Goal: Information Seeking & Learning: Learn about a topic

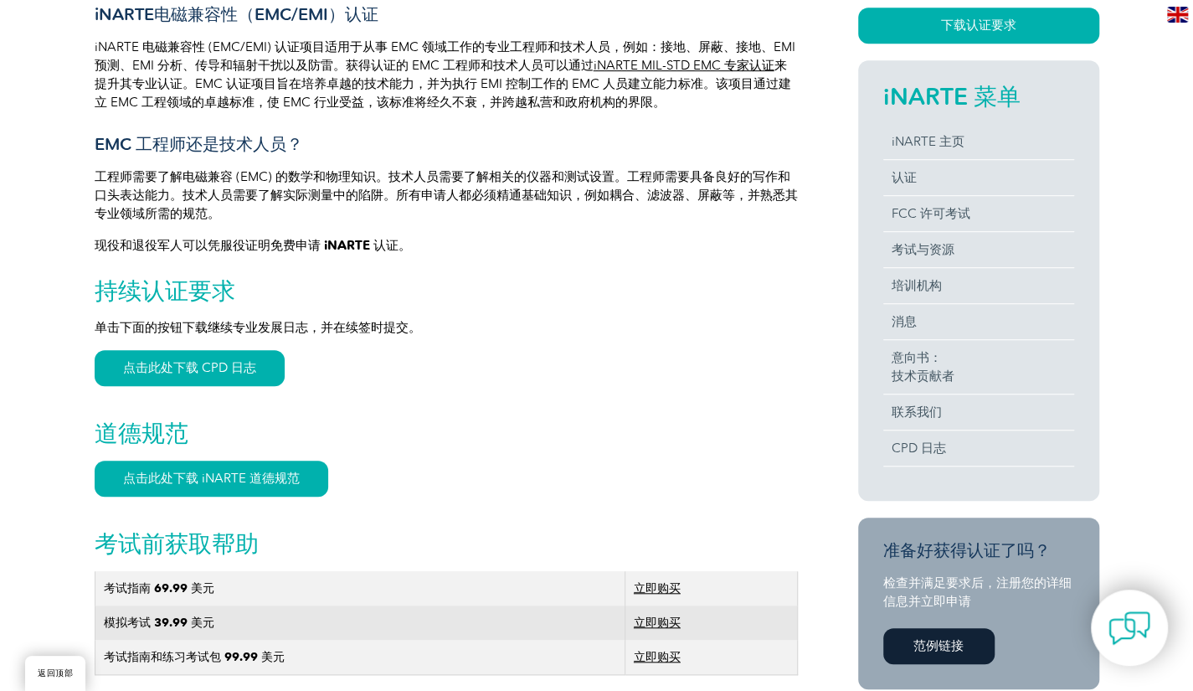
scroll to position [502, 0]
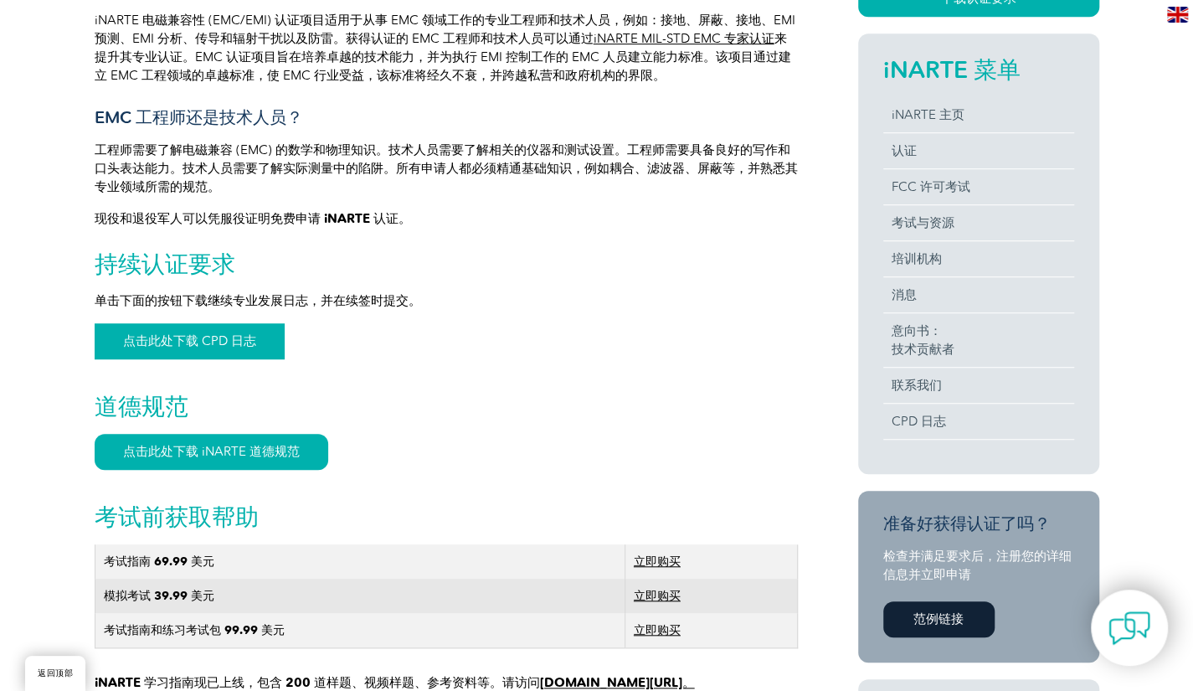
click at [228, 341] on font "点击此处下载 CPD 日志" at bounding box center [189, 340] width 133 height 15
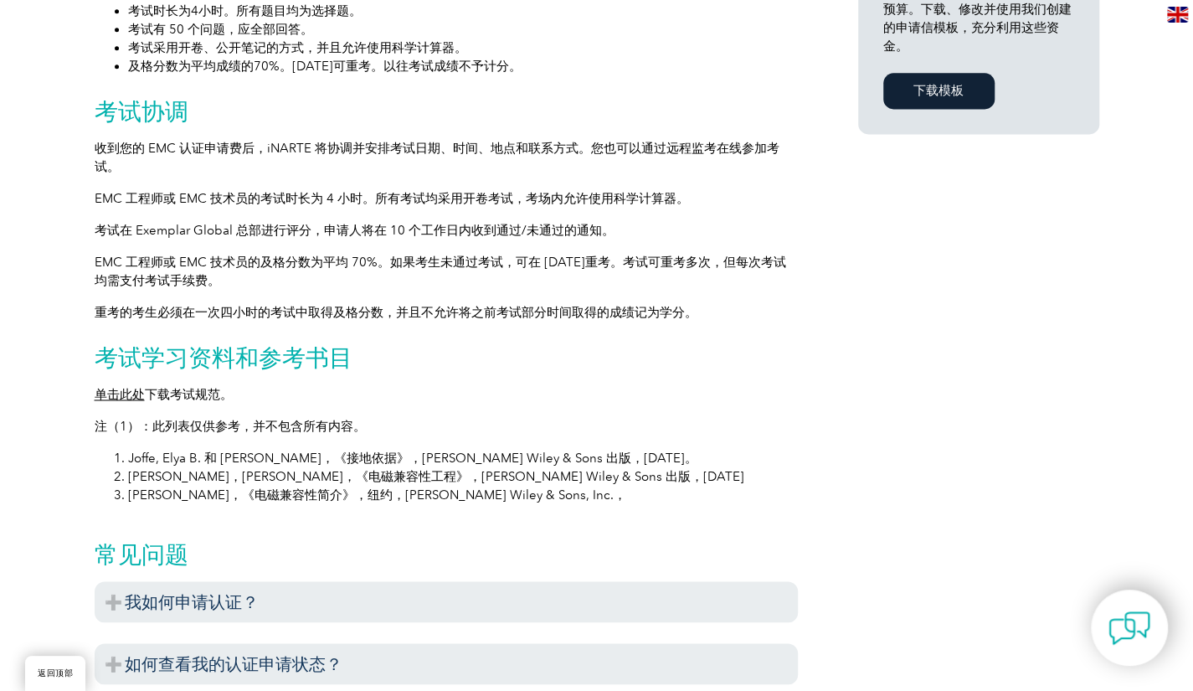
scroll to position [1172, 0]
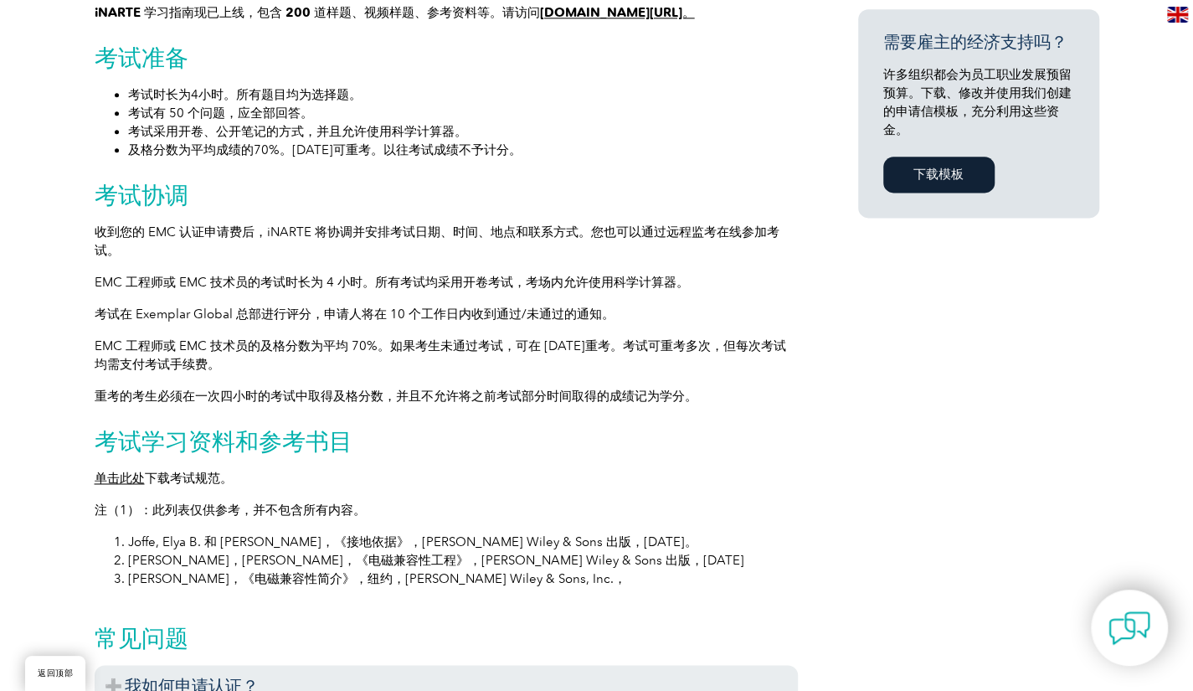
click at [141, 482] on font "单击此处" at bounding box center [120, 477] width 50 height 15
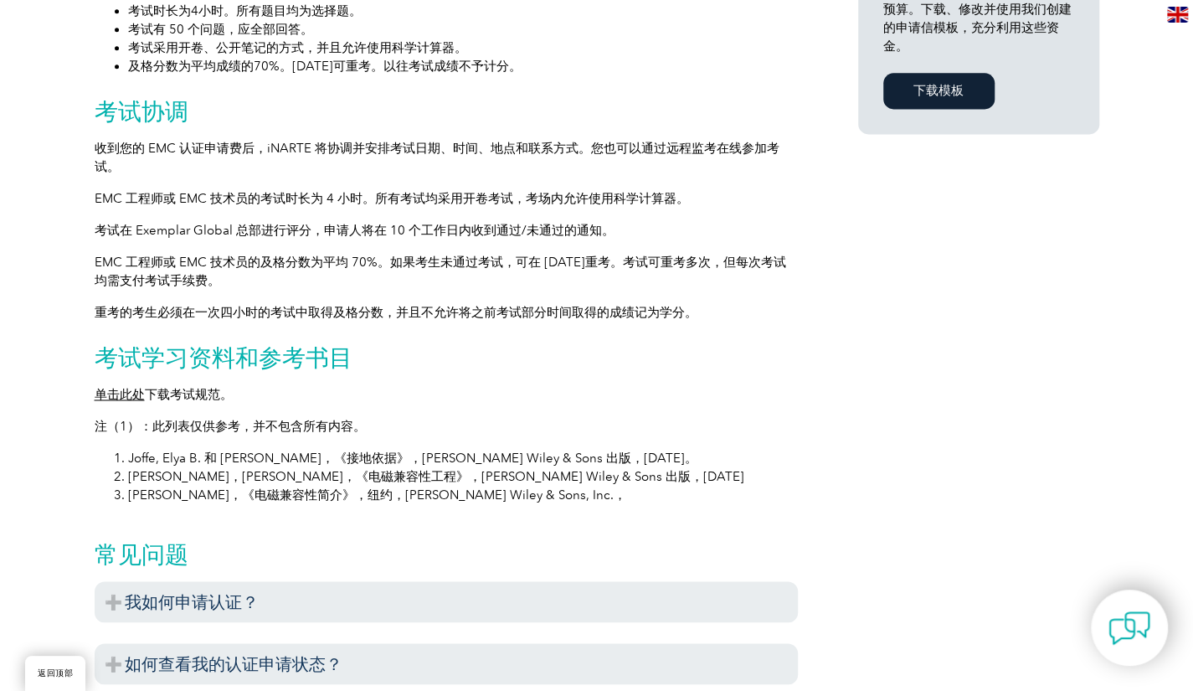
scroll to position [1339, 0]
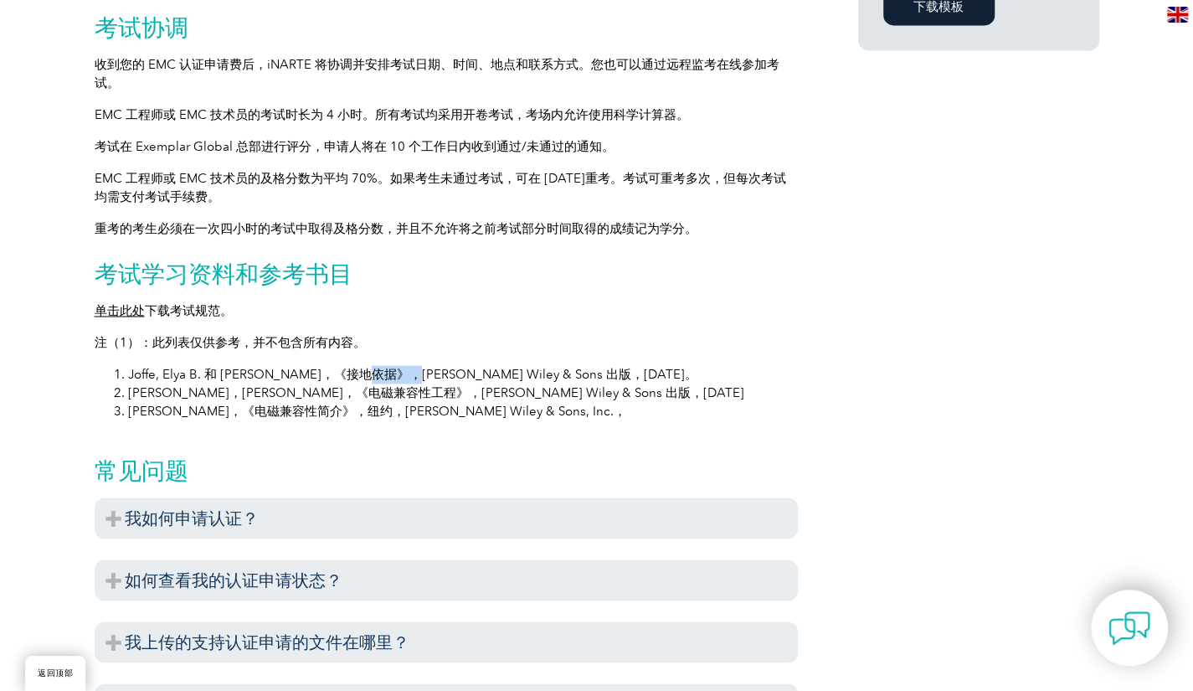
drag, startPoint x: 321, startPoint y: 379, endPoint x: 373, endPoint y: 377, distance: 52.8
click at [373, 377] on font "Joffe, Elya B. 和 [PERSON_NAME]，《接地依据》，[PERSON_NAME] Wiley & Sons 出版，[DATE]。" at bounding box center [412, 374] width 569 height 15
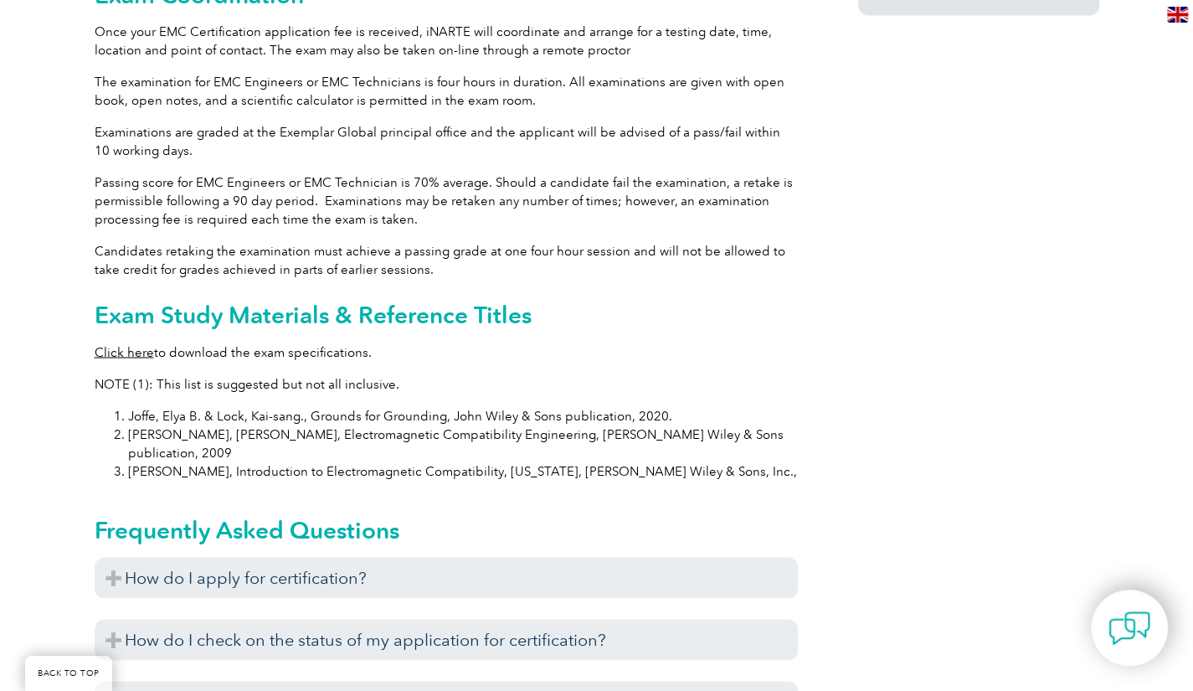
scroll to position [1484, 0]
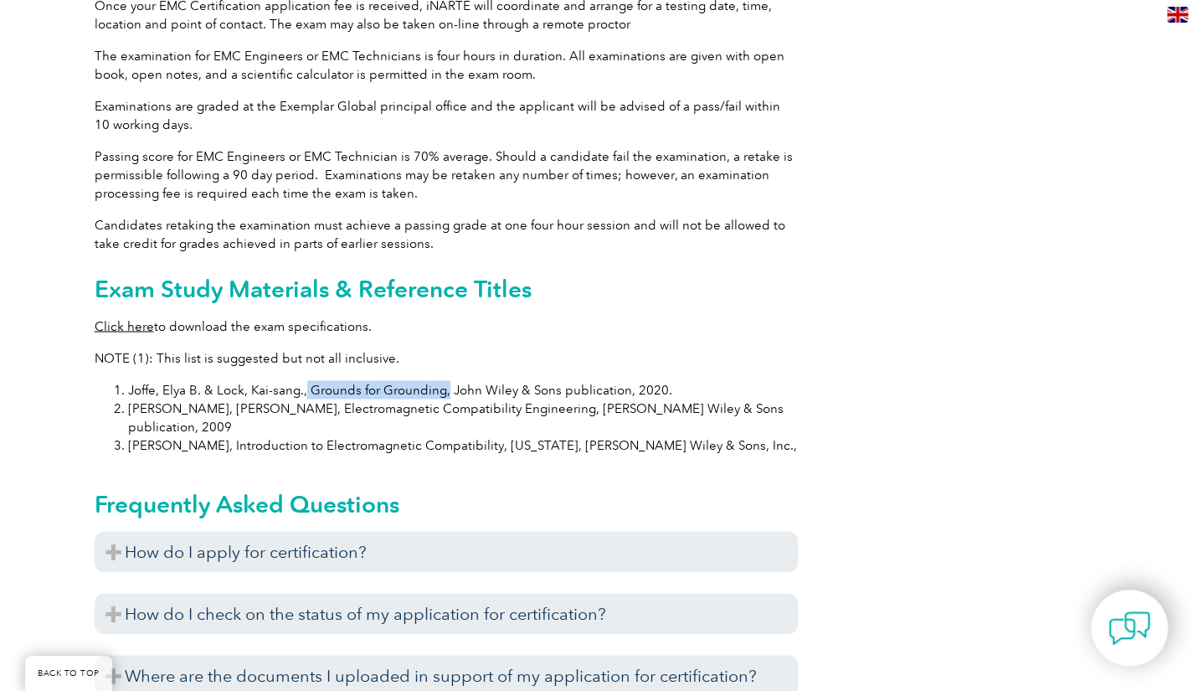
drag, startPoint x: 301, startPoint y: 369, endPoint x: 445, endPoint y: 364, distance: 144.0
click at [444, 380] on li "Joffe, Elya B. & Lock, Kai-sang., Grounds for Grounding, John Wiley & Sons publ…" at bounding box center [463, 389] width 670 height 18
copy li "Grounds for Grounding,"
click at [243, 380] on li "Joffe, Elya B. & Lock, Kai-sang., Grounds for Grounding, John Wiley & Sons publ…" at bounding box center [463, 389] width 670 height 18
click at [284, 380] on li "Joffe, Elya B. & Lock, Kai-sang., Grounds for Grounding, John Wiley & Sons publ…" at bounding box center [463, 389] width 670 height 18
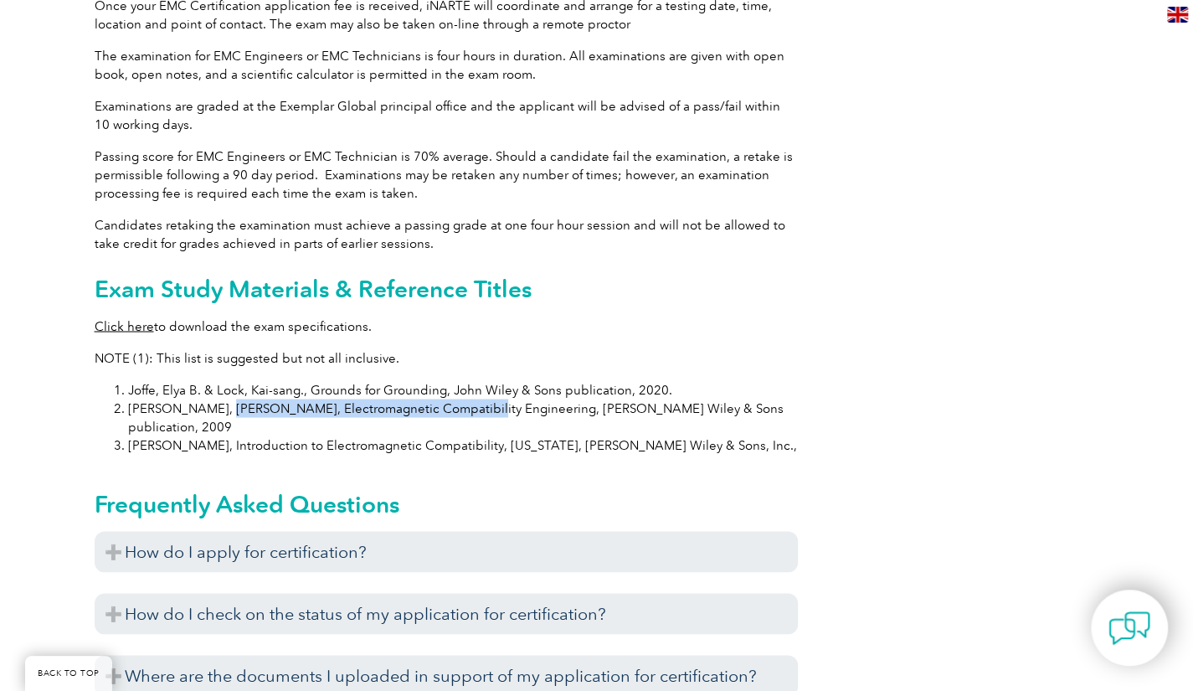
drag, startPoint x: 211, startPoint y: 388, endPoint x: 457, endPoint y: 384, distance: 246.1
click at [457, 398] on li "[PERSON_NAME], [PERSON_NAME], Electromagnetic Compatibility Engineering, [PERSO…" at bounding box center [463, 416] width 670 height 37
copy li "Electromagnetic Compatibility Engineering"
click at [619, 348] on p "NOTE (1): This list is suggested but not all inclusive." at bounding box center [446, 357] width 703 height 18
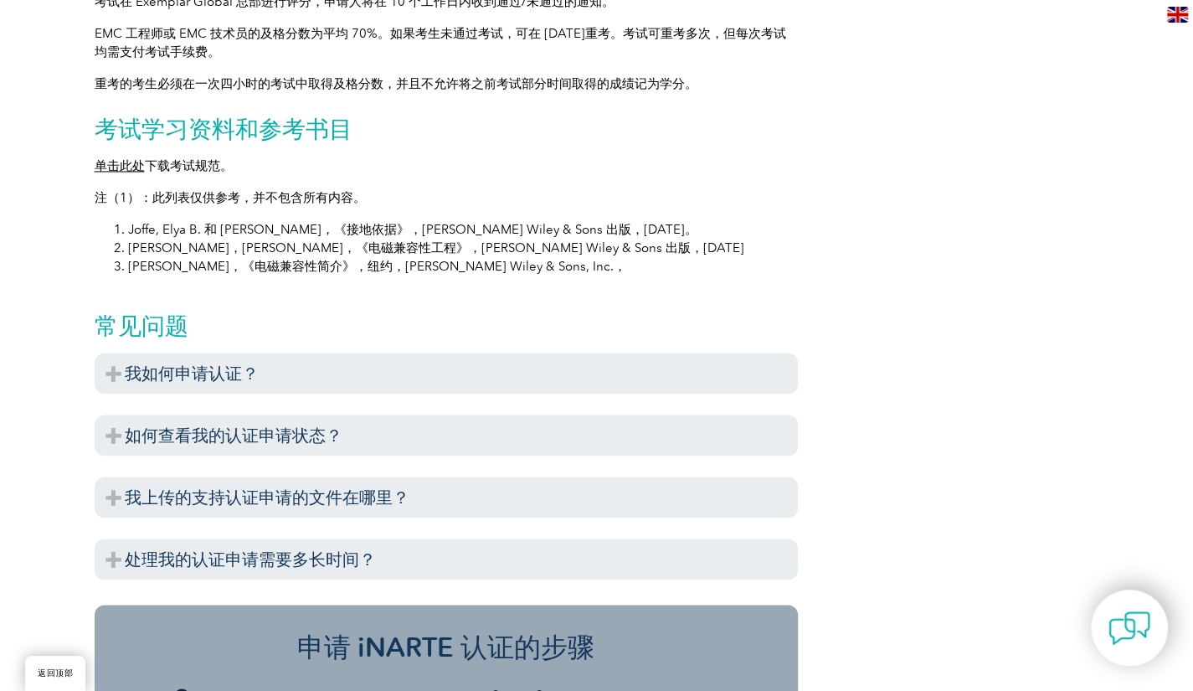
scroll to position [1423, 0]
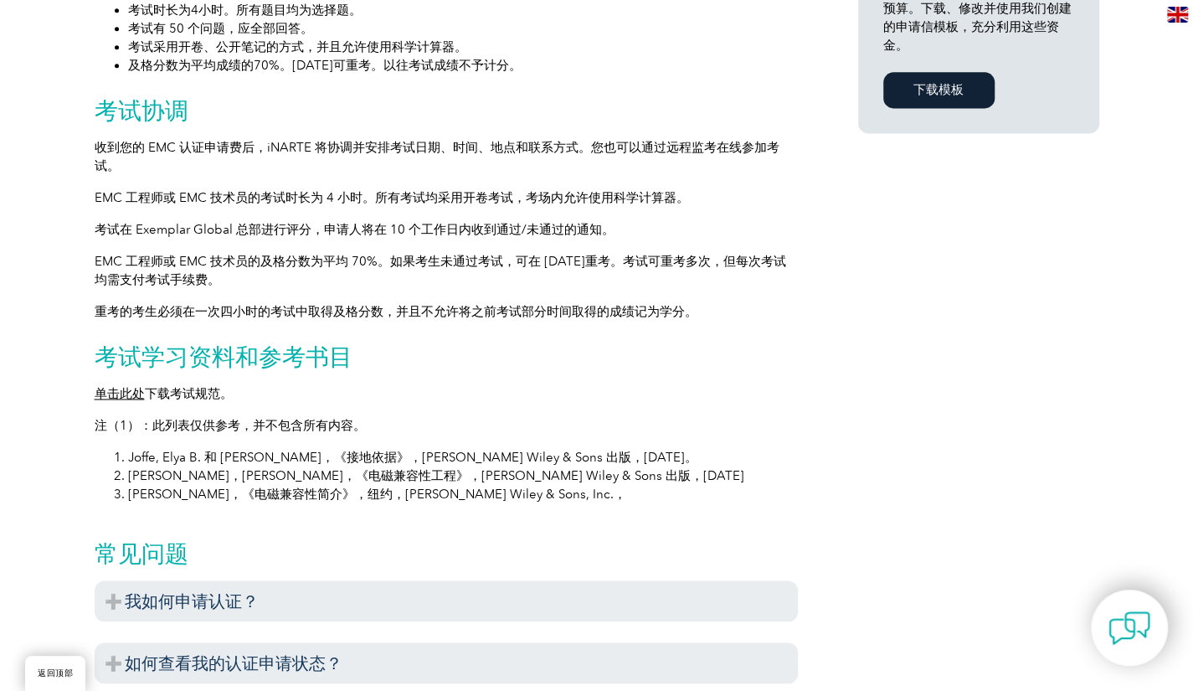
scroll to position [1255, 0]
drag, startPoint x: 325, startPoint y: 481, endPoint x: 226, endPoint y: 480, distance: 98.8
click at [226, 480] on font "[PERSON_NAME]，[PERSON_NAME]，《电磁兼容性工程》，[PERSON_NAME] Wiley & Sons 出版，[DATE]" at bounding box center [436, 476] width 616 height 15
copy font "电磁兼容性工程》"
click at [608, 523] on div "常见问题 我如何申请认证？ 在申请认证之前，请确保您符合所申请方案的所有具体要求。您可以在我们的网站上查看这些要求。点击我们主页顶部导航栏中的“个人审核员”标…" at bounding box center [446, 666] width 703 height 299
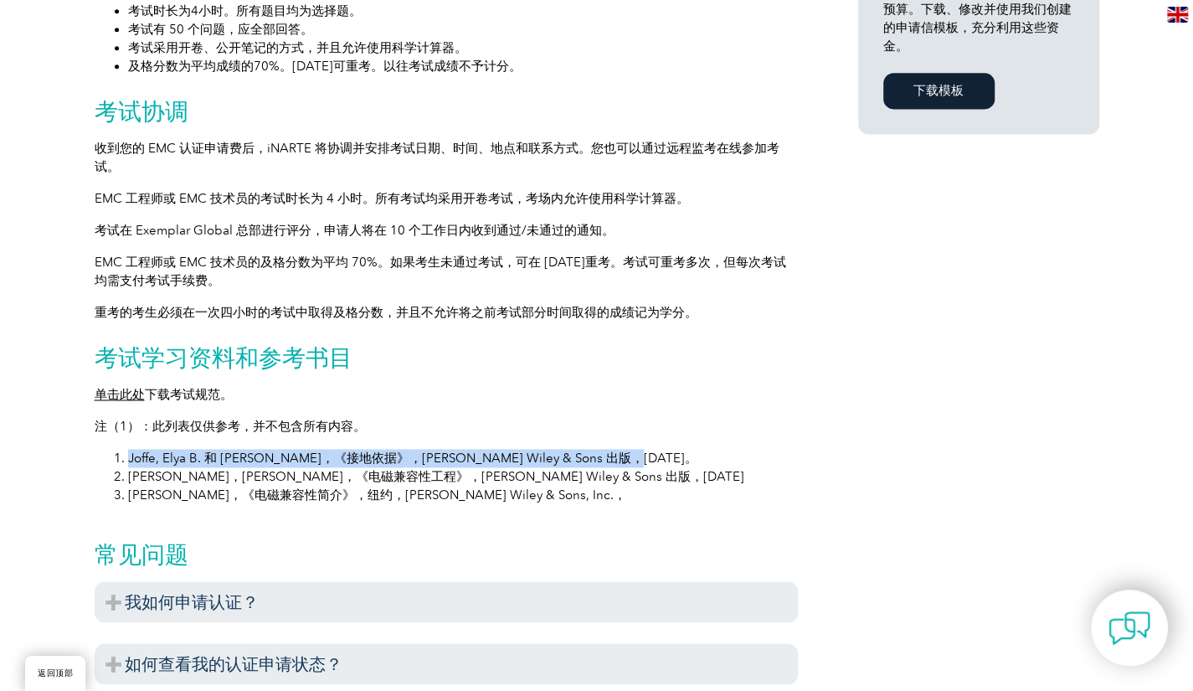
drag, startPoint x: 126, startPoint y: 461, endPoint x: 631, endPoint y: 454, distance: 504.7
click at [631, 454] on li "Joffe, Elya B. 和 [PERSON_NAME]，《接地依据》，[PERSON_NAME] Wiley & Sons 出版，[DATE]。" at bounding box center [463, 458] width 670 height 18
copy font "Joffe, Elya B. 和 [PERSON_NAME]，《接地依据》，[PERSON_NAME] Wiley & Sons 出版，[DATE]。"
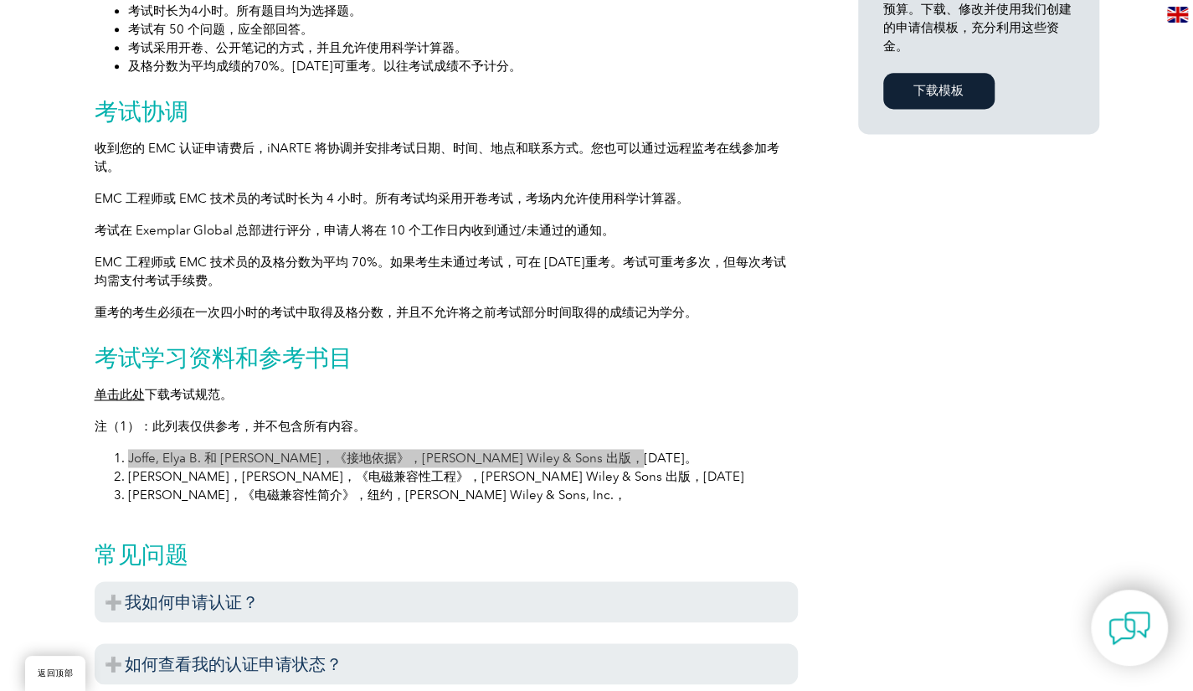
scroll to position [1317, 0]
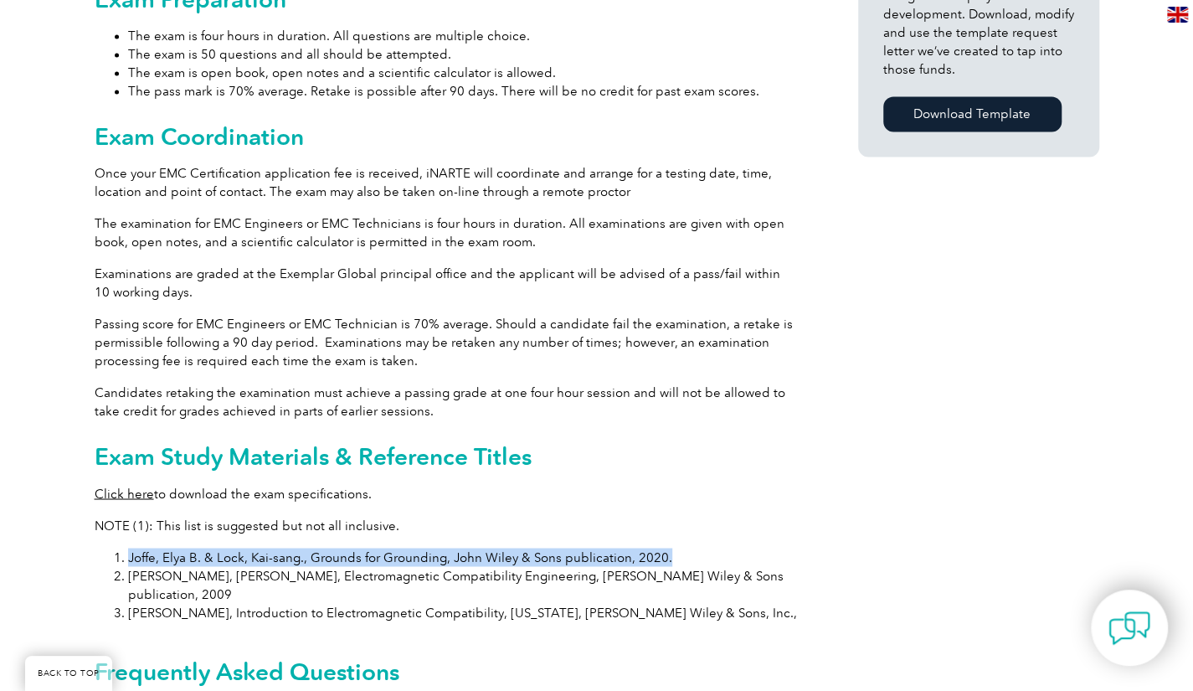
drag, startPoint x: 124, startPoint y: 536, endPoint x: 685, endPoint y: 537, distance: 560.8
click at [685, 547] on li "Joffe, Elya B. & Lock, Kai-sang., Grounds for Grounding, John Wiley & Sons publ…" at bounding box center [463, 556] width 670 height 18
copy li "Joffe, Elya B. & Lock, Kai-sang., Grounds for Grounding, John Wiley & Sons publ…"
click at [684, 547] on li "Joffe, Elya B. & Lock, Kai-sang., Grounds for Grounding, John Wiley & Sons publ…" at bounding box center [463, 556] width 670 height 18
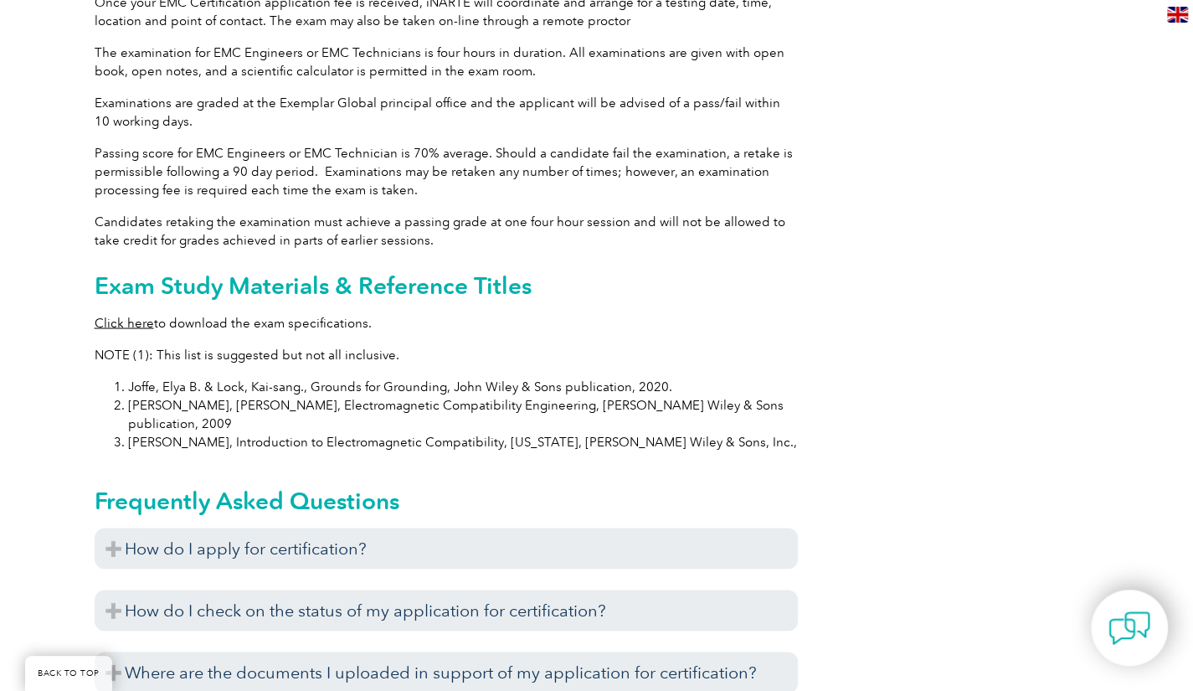
scroll to position [1400, 0]
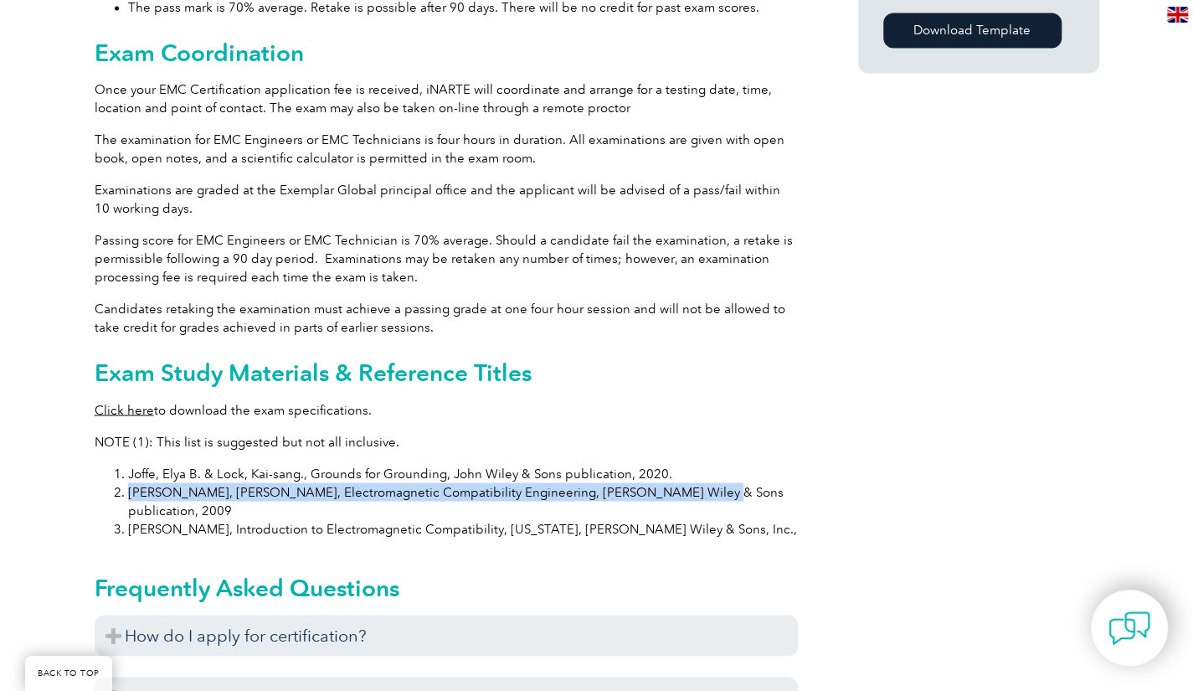
drag, startPoint x: 129, startPoint y: 471, endPoint x: 680, endPoint y: 467, distance: 550.7
click at [680, 482] on li "[PERSON_NAME], [PERSON_NAME], Electromagnetic Compatibility Engineering, [PERSO…" at bounding box center [463, 500] width 670 height 37
copy li "[PERSON_NAME], [PERSON_NAME], Electromagnetic Compatibility Engineering, [PERSO…"
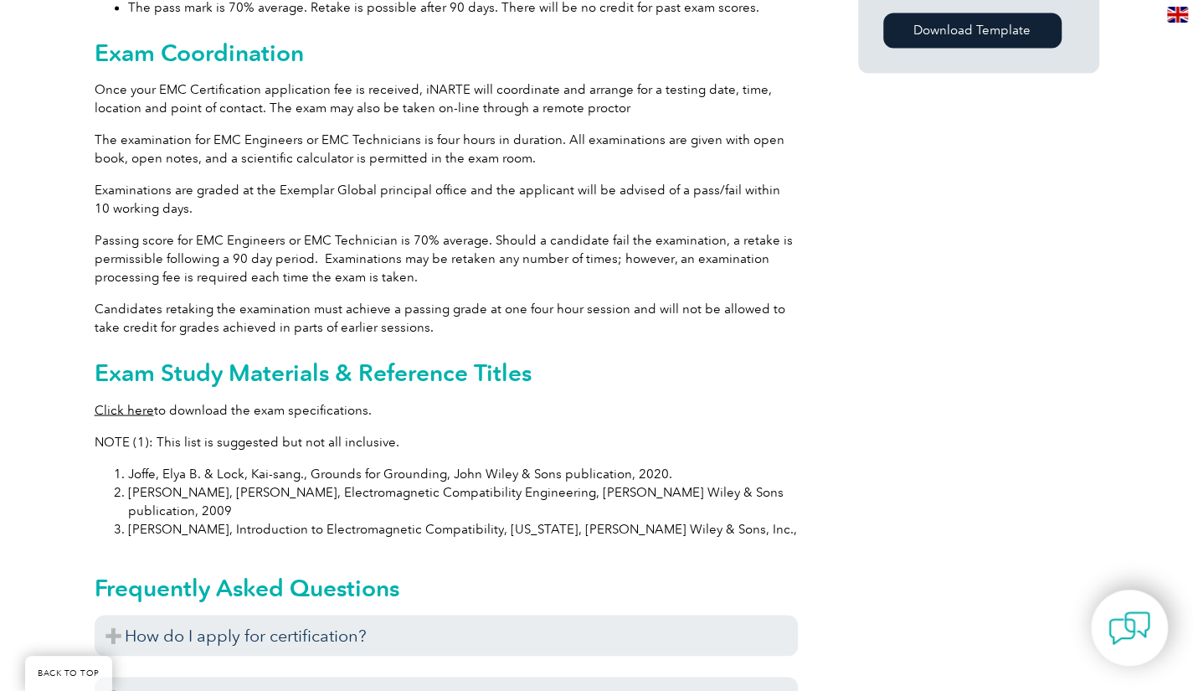
click at [718, 401] on div "General Overview iNARTE Electromagnetic Compatibility (EMC/EMI) Certification T…" at bounding box center [446, 103] width 703 height 2154
click at [829, 382] on div "General Overview iNARTE Electromagnetic Compatibility (EMC/EMI) Certification T…" at bounding box center [597, 107] width 1004 height 2262
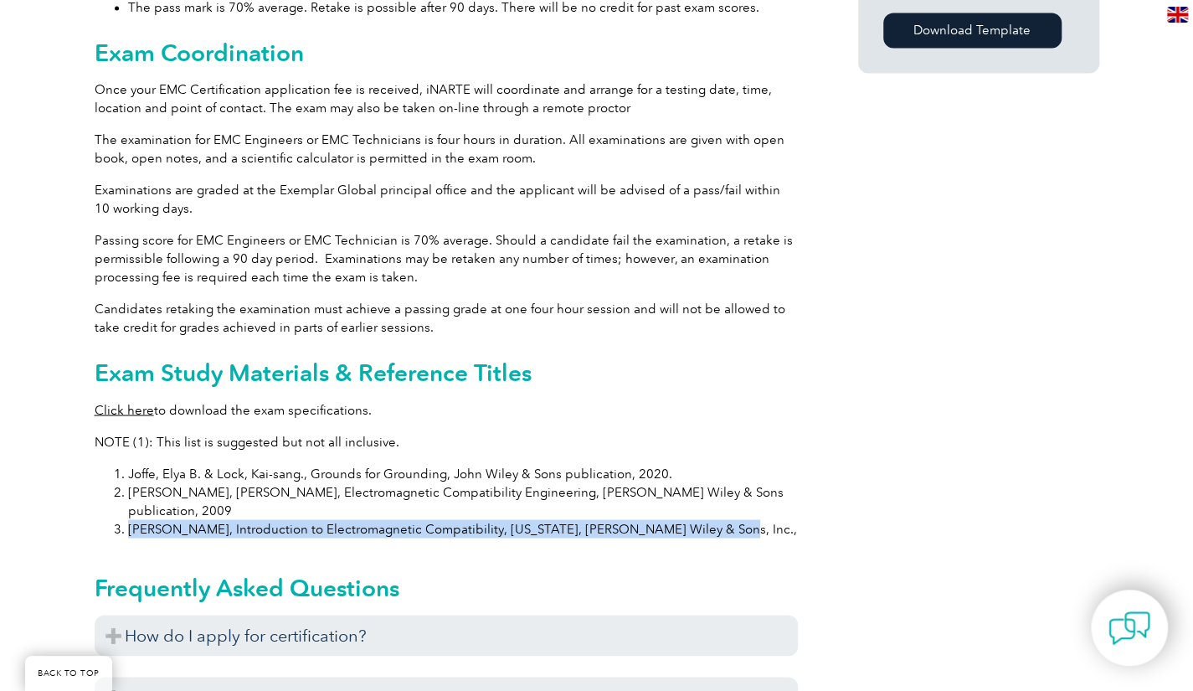
drag, startPoint x: 126, startPoint y: 486, endPoint x: 707, endPoint y: 486, distance: 581.7
click at [706, 519] on li "[PERSON_NAME], Introduction to Electromagnetic Compatibility, [US_STATE], [PERS…" at bounding box center [463, 528] width 670 height 18
copy li "[PERSON_NAME], Introduction to Electromagnetic Compatibility, [US_STATE], [PERS…"
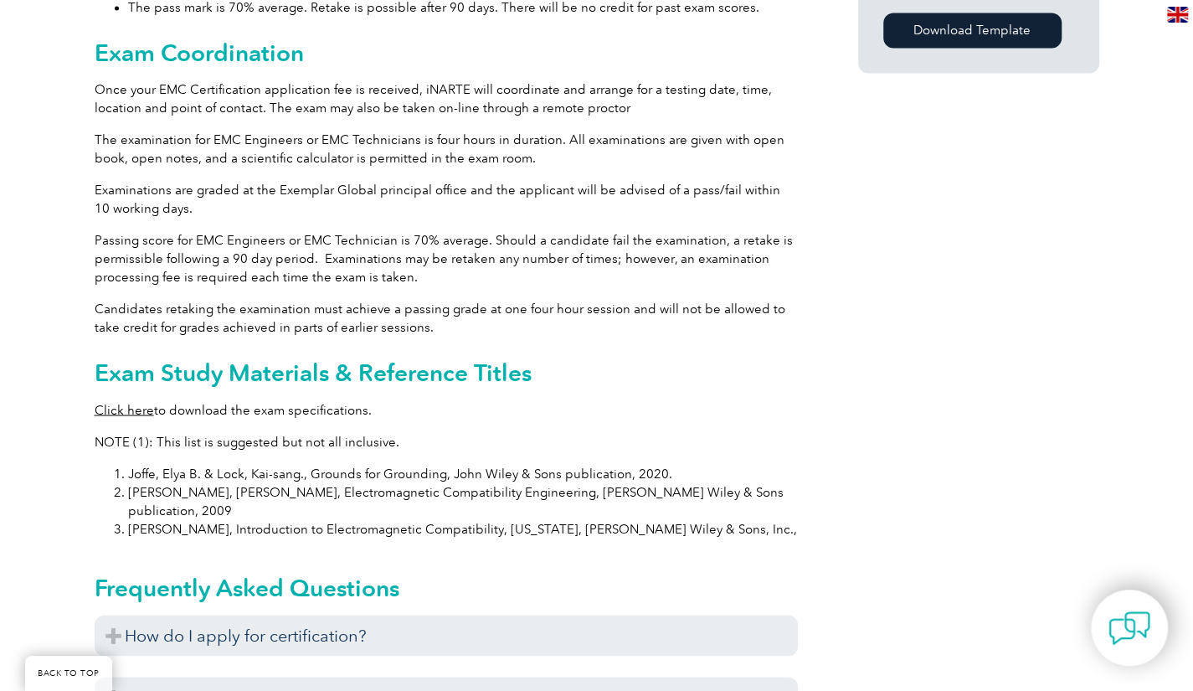
click at [831, 422] on div "General Overview iNARTE Electromagnetic Compatibility (EMC/EMI) Certification T…" at bounding box center [597, 107] width 1004 height 2262
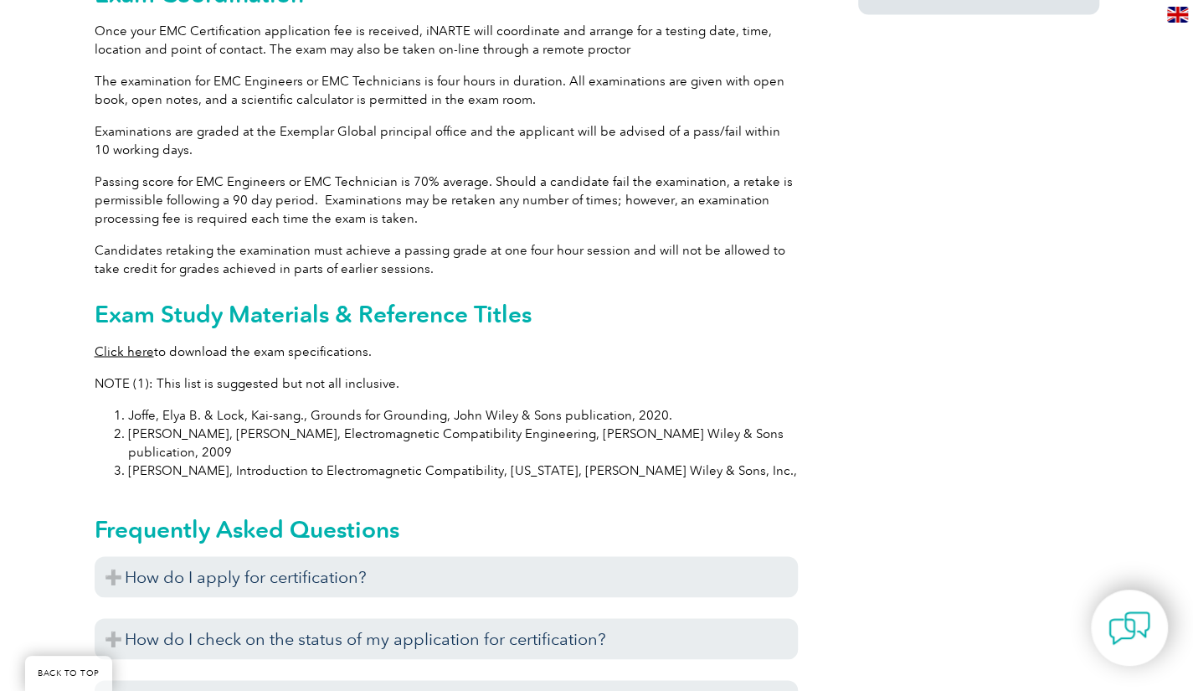
scroll to position [1484, 0]
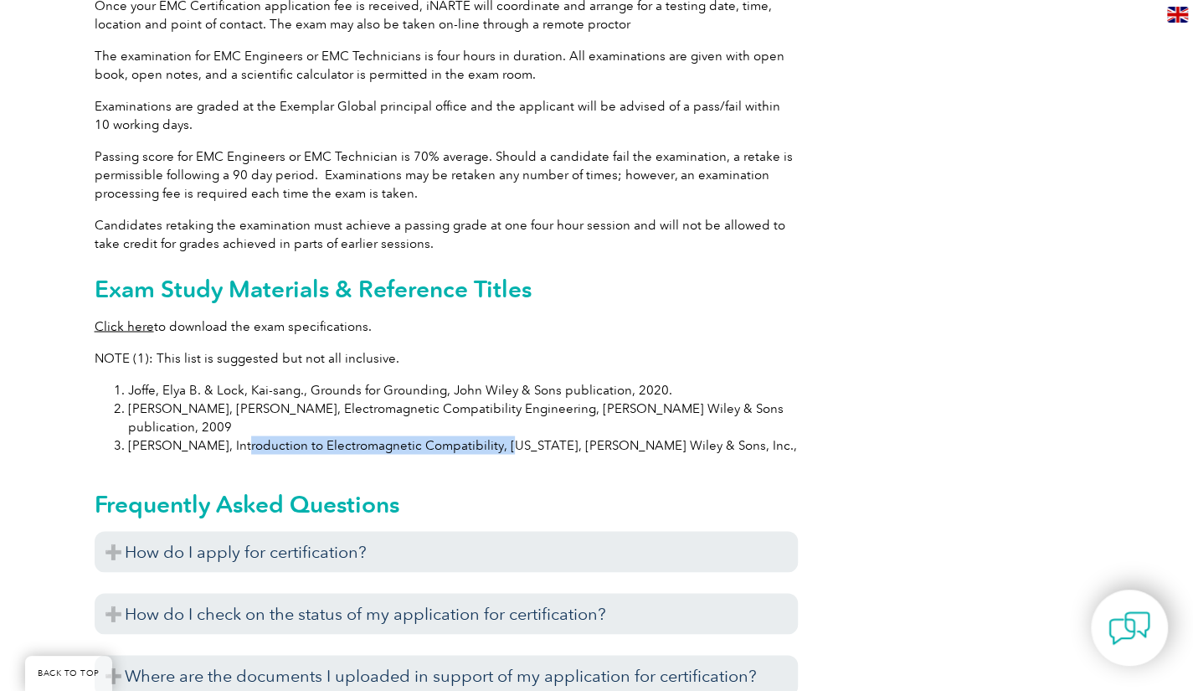
drag, startPoint x: 221, startPoint y: 409, endPoint x: 482, endPoint y: 403, distance: 261.2
click at [482, 435] on li "[PERSON_NAME], Introduction to Electromagnetic Compatibility, [US_STATE], [PERS…" at bounding box center [463, 444] width 670 height 18
copy li "Introduction to Electromagnetic Compatibility"
click at [240, 398] on li "[PERSON_NAME], [PERSON_NAME], Electromagnetic Compatibility Engineering, [PERSO…" at bounding box center [463, 416] width 670 height 37
click at [213, 398] on li "[PERSON_NAME], [PERSON_NAME], Electromagnetic Compatibility Engineering, [PERSO…" at bounding box center [463, 416] width 670 height 37
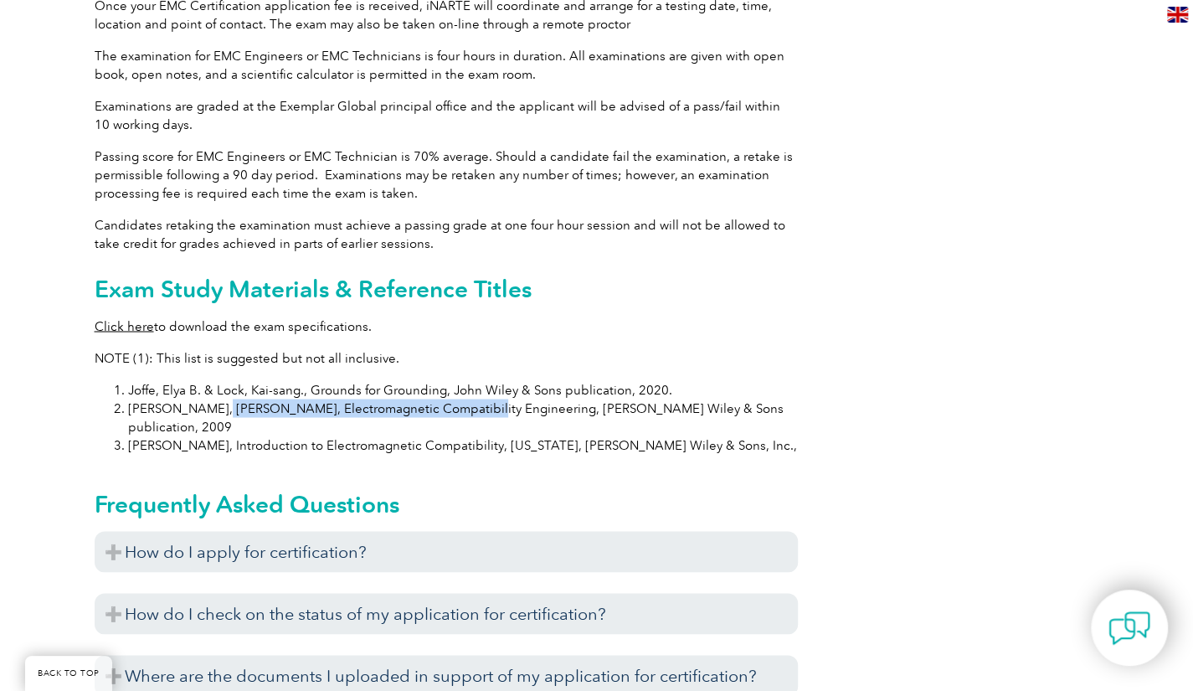
drag, startPoint x: 208, startPoint y: 388, endPoint x: 454, endPoint y: 383, distance: 246.1
click at [454, 398] on li "[PERSON_NAME], [PERSON_NAME], Electromagnetic Compatibility Engineering, [PERSO…" at bounding box center [463, 416] width 670 height 37
copy li "Electromagnetic Compatibility Engineering"
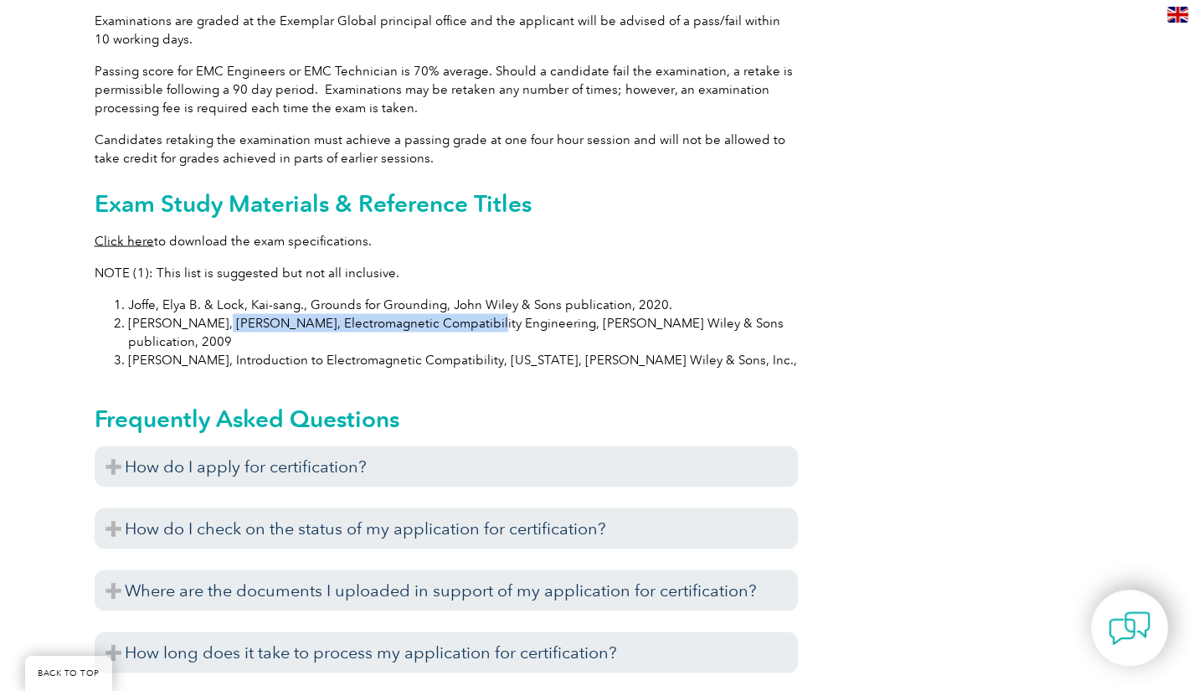
scroll to position [1651, 0]
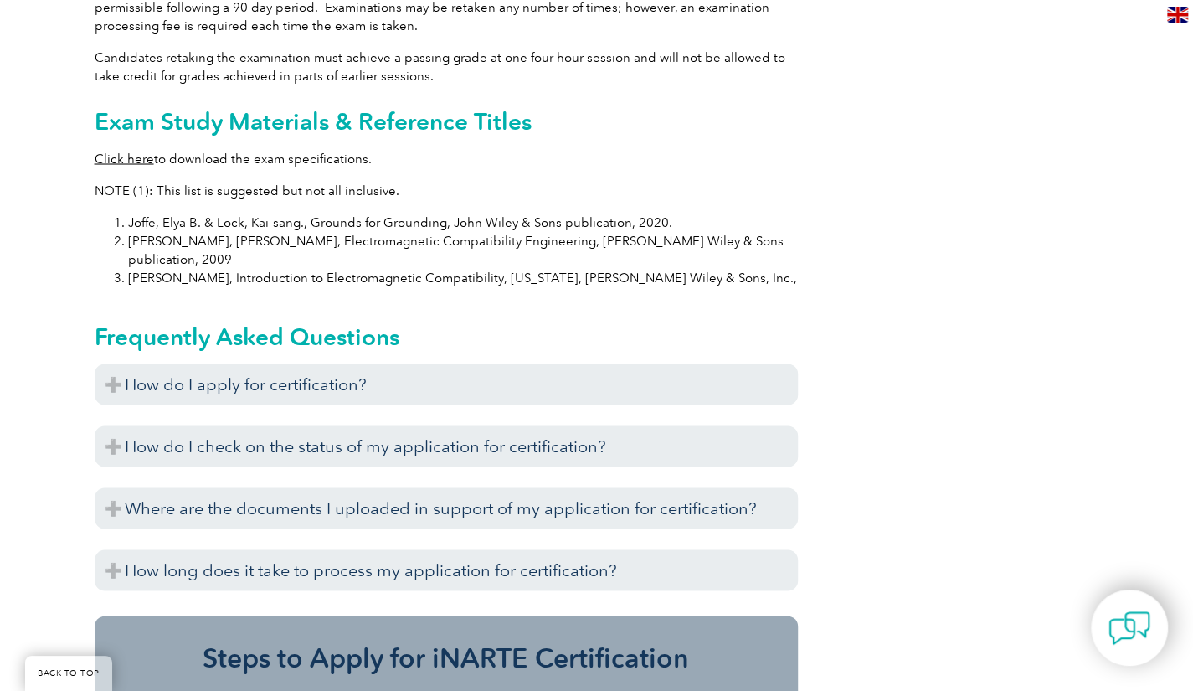
click at [236, 268] on li "[PERSON_NAME], Introduction to Electromagnetic Compatibility, [US_STATE], [PERS…" at bounding box center [463, 277] width 670 height 18
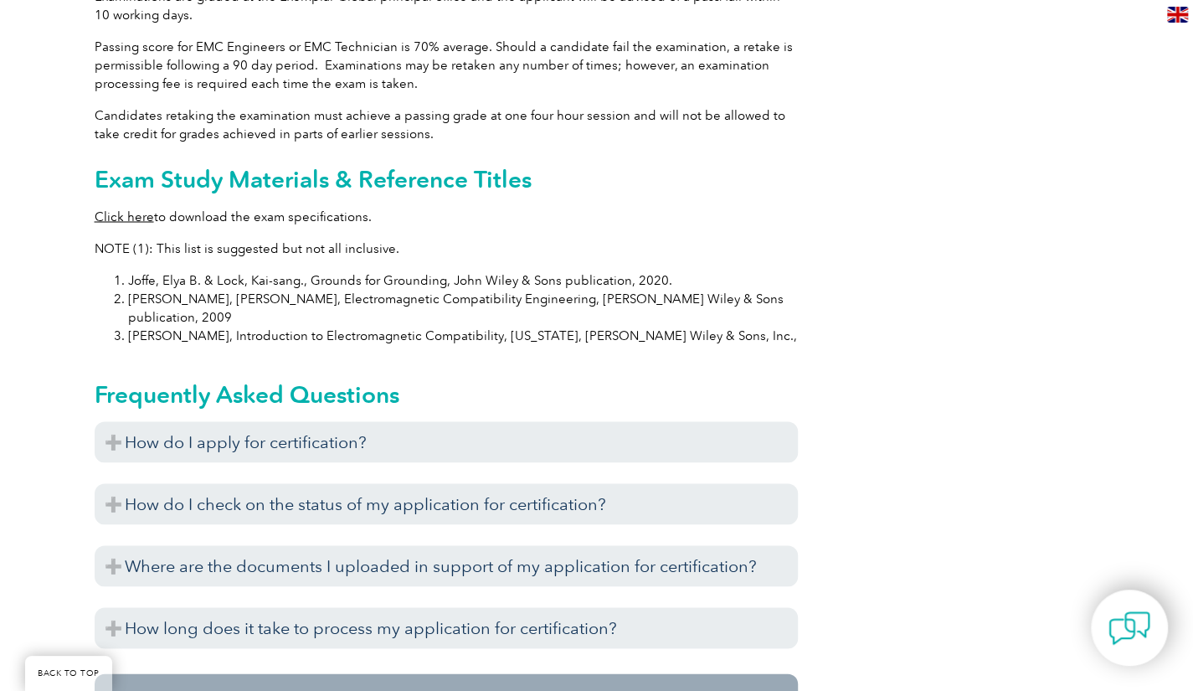
scroll to position [1568, 0]
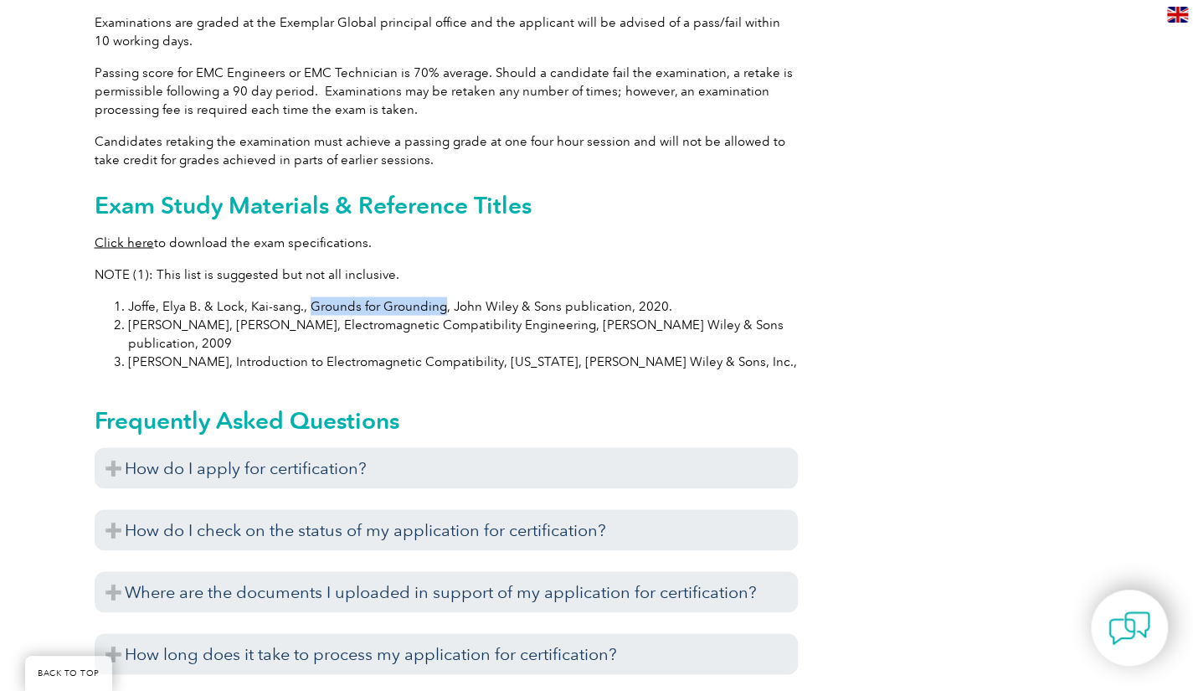
drag, startPoint x: 305, startPoint y: 286, endPoint x: 440, endPoint y: 281, distance: 134.8
click at [440, 296] on li "Joffe, Elya B. & Lock, Kai-sang., Grounds for Grounding, John Wiley & Sons publ…" at bounding box center [463, 305] width 670 height 18
copy li "Grounds for Grounding"
click at [689, 264] on p "NOTE (1): This list is suggested but not all inclusive." at bounding box center [446, 273] width 703 height 18
drag, startPoint x: 129, startPoint y: 284, endPoint x: 675, endPoint y: 275, distance: 545.8
